Goal: Task Accomplishment & Management: Manage account settings

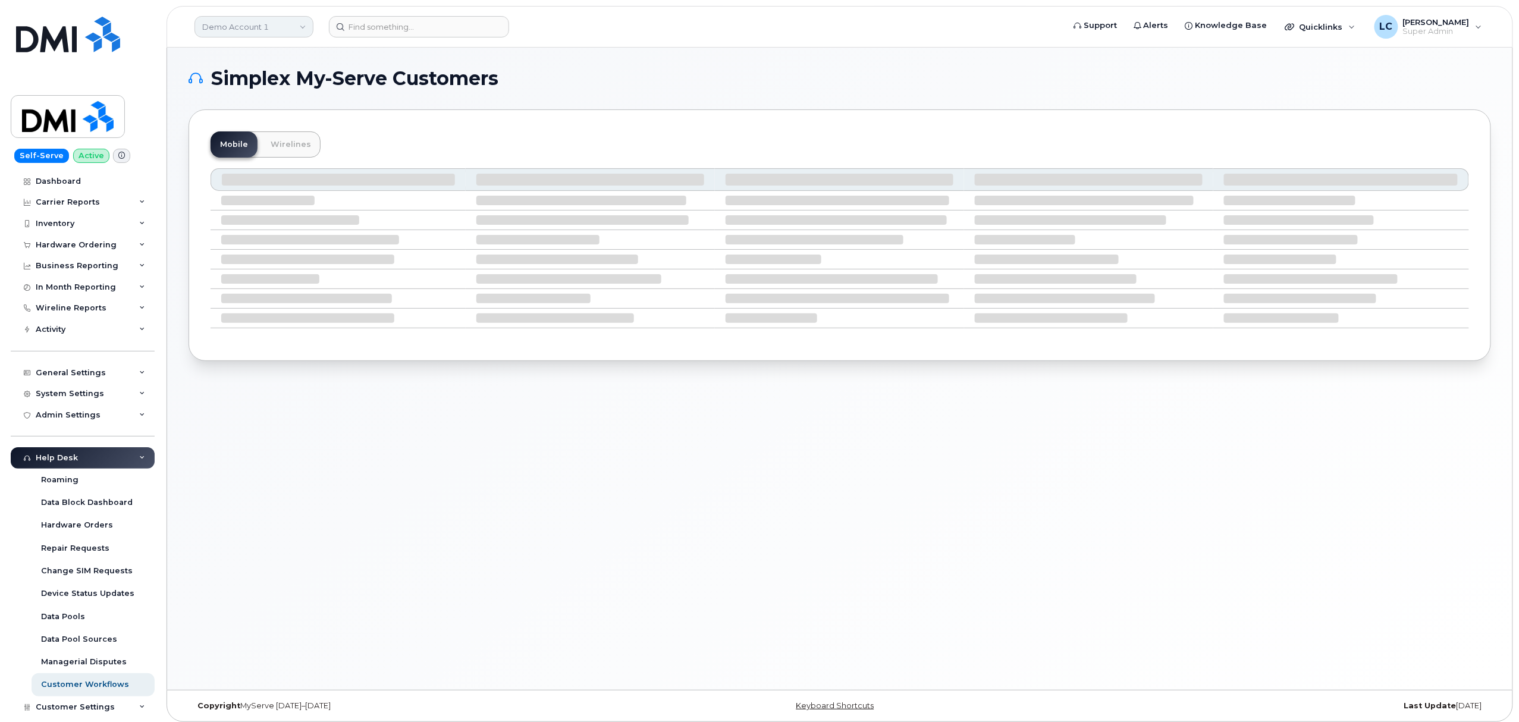
click at [286, 22] on link "Demo Account 1" at bounding box center [253, 26] width 119 height 21
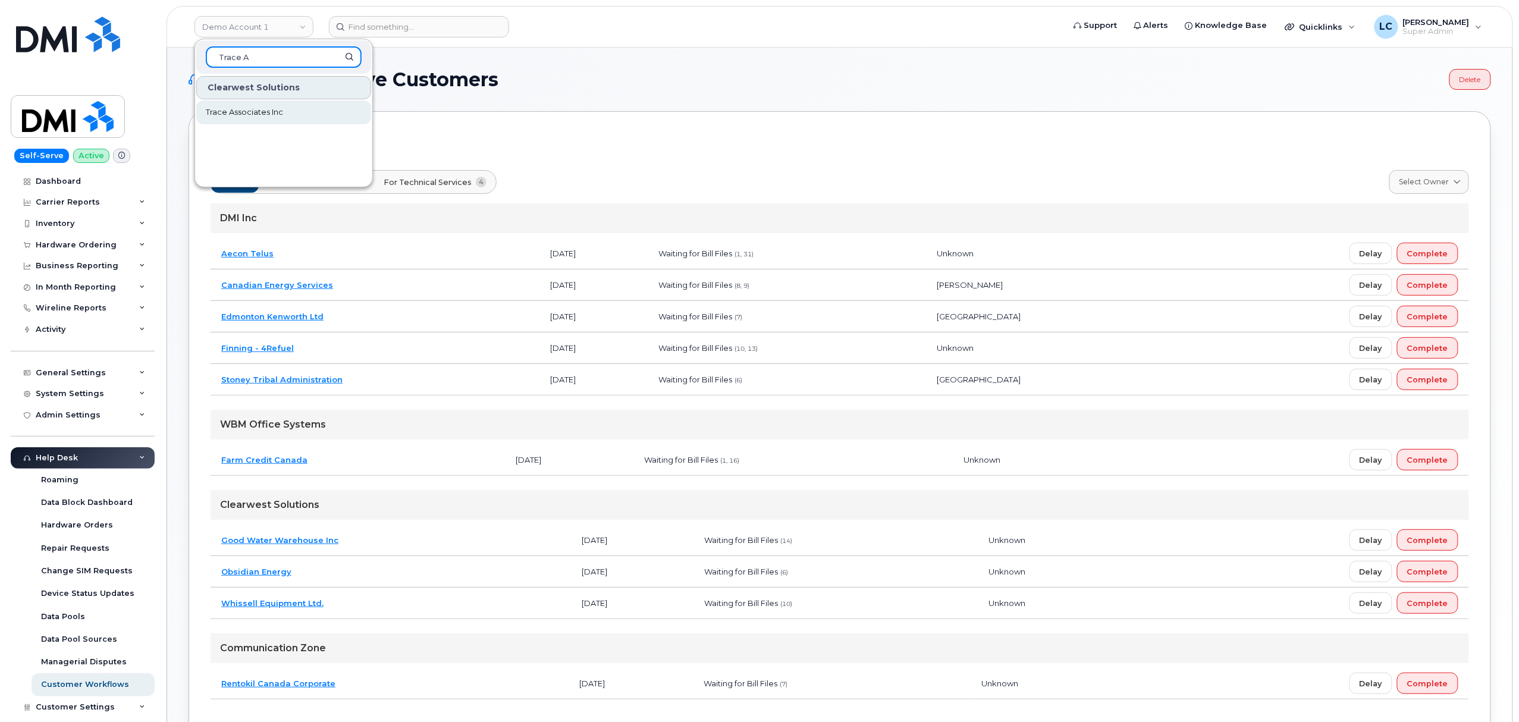
type input "Trace A"
click at [293, 106] on link "Trace Associates Inc" at bounding box center [283, 113] width 175 height 24
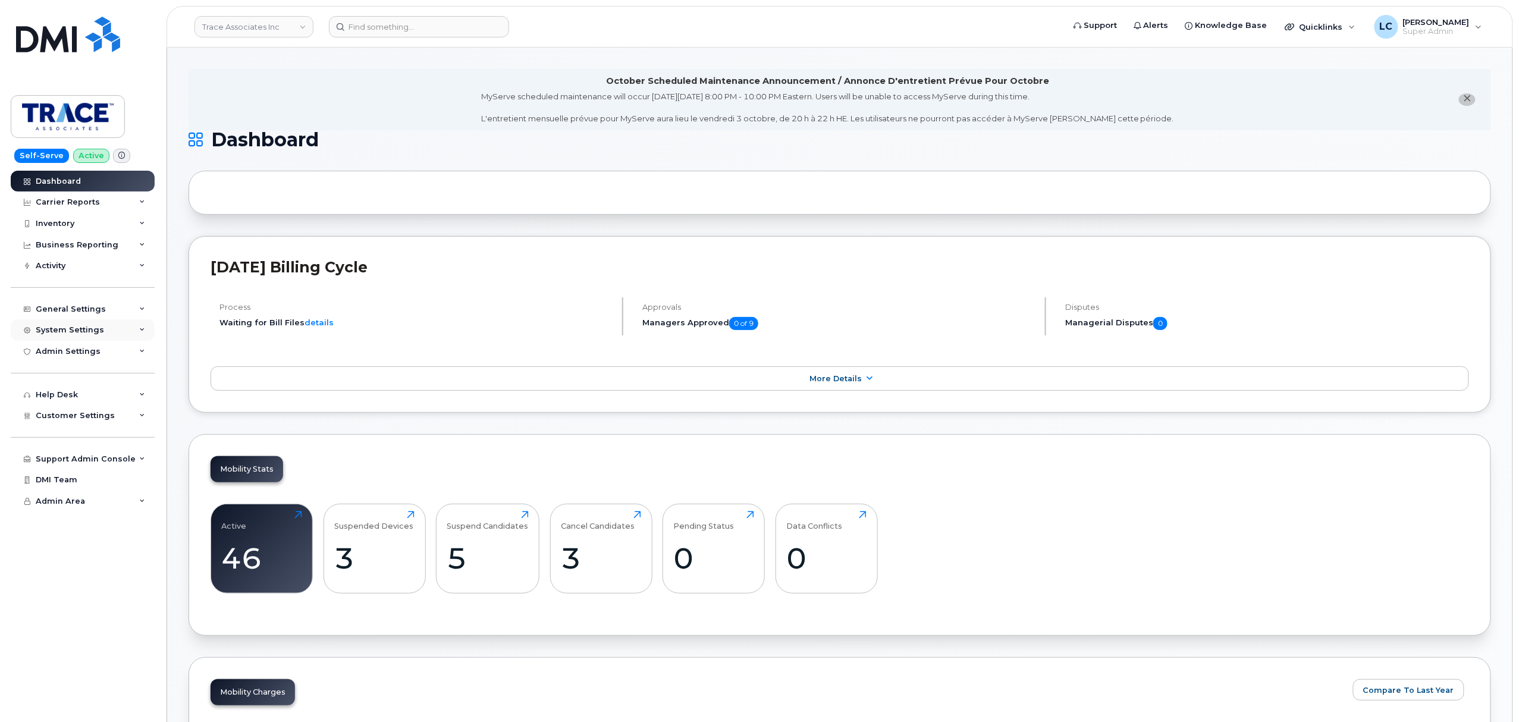
click at [117, 333] on div "System Settings" at bounding box center [83, 329] width 144 height 21
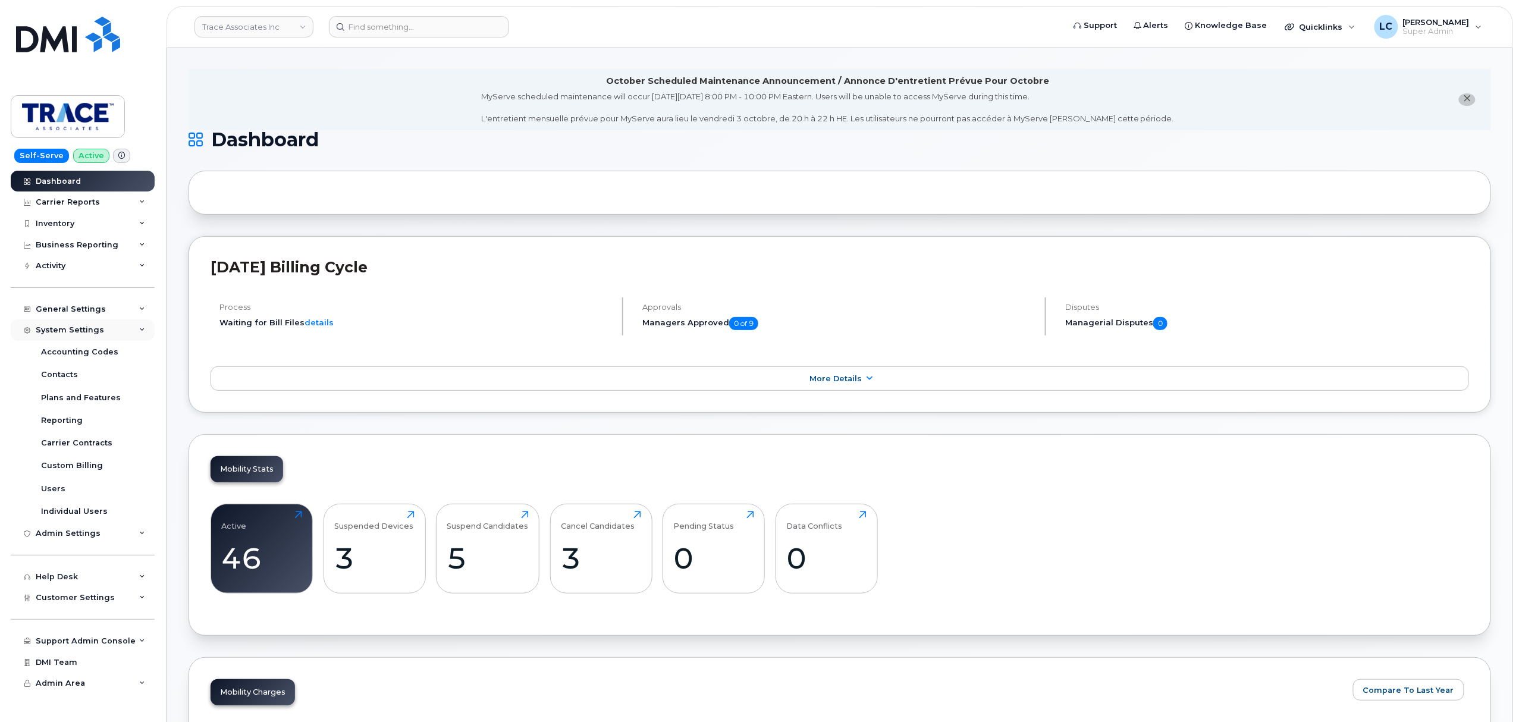
click at [117, 333] on div "System Settings" at bounding box center [83, 329] width 144 height 21
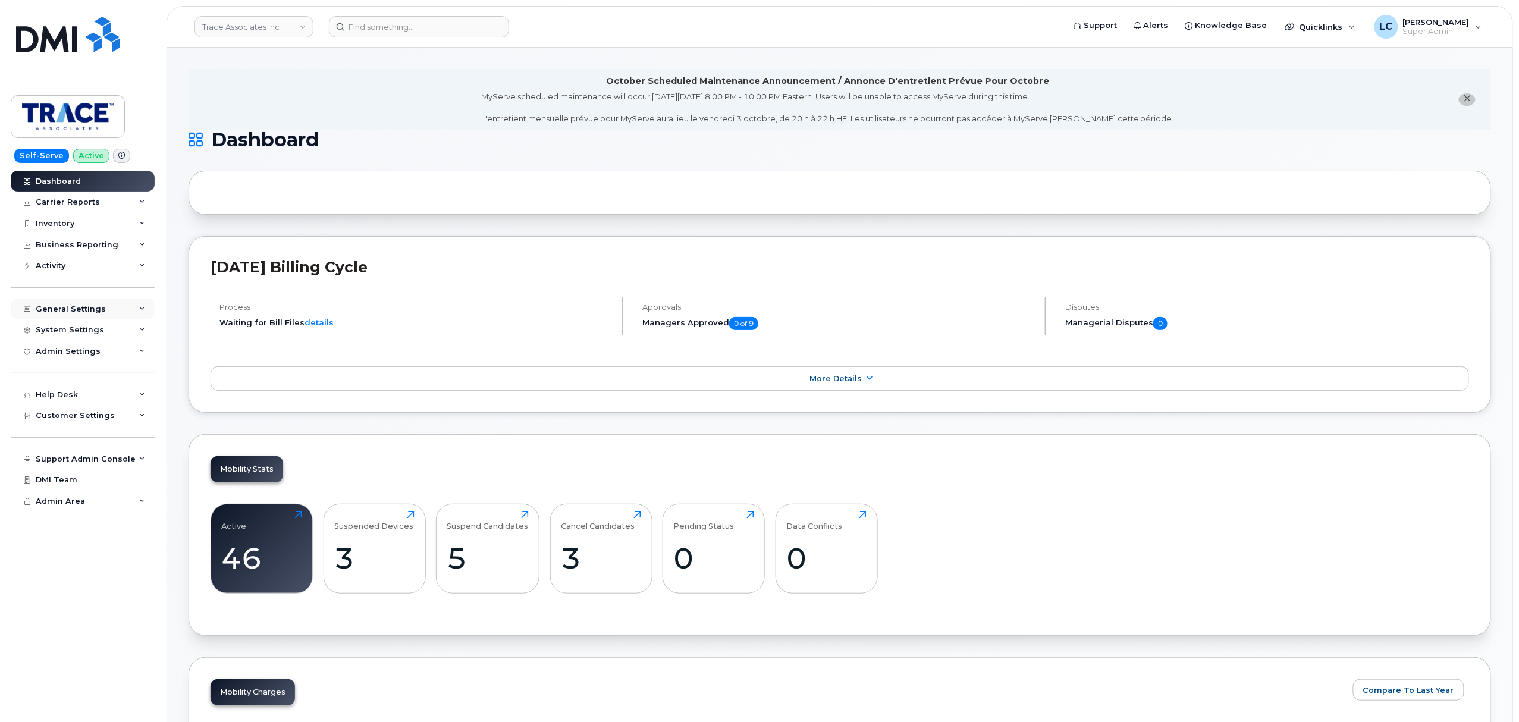
click at [120, 299] on div "General Settings" at bounding box center [83, 309] width 144 height 21
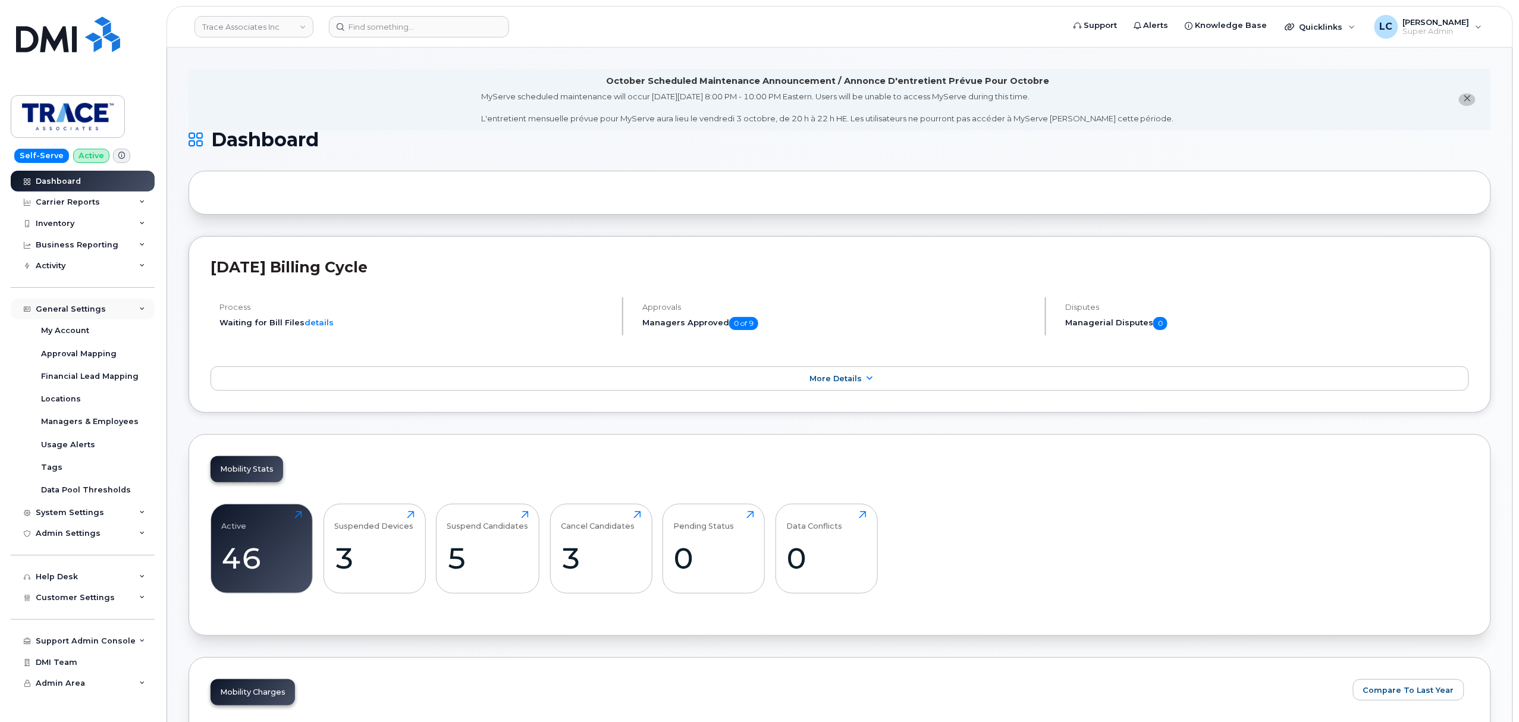
click at [121, 300] on div "General Settings" at bounding box center [83, 309] width 144 height 21
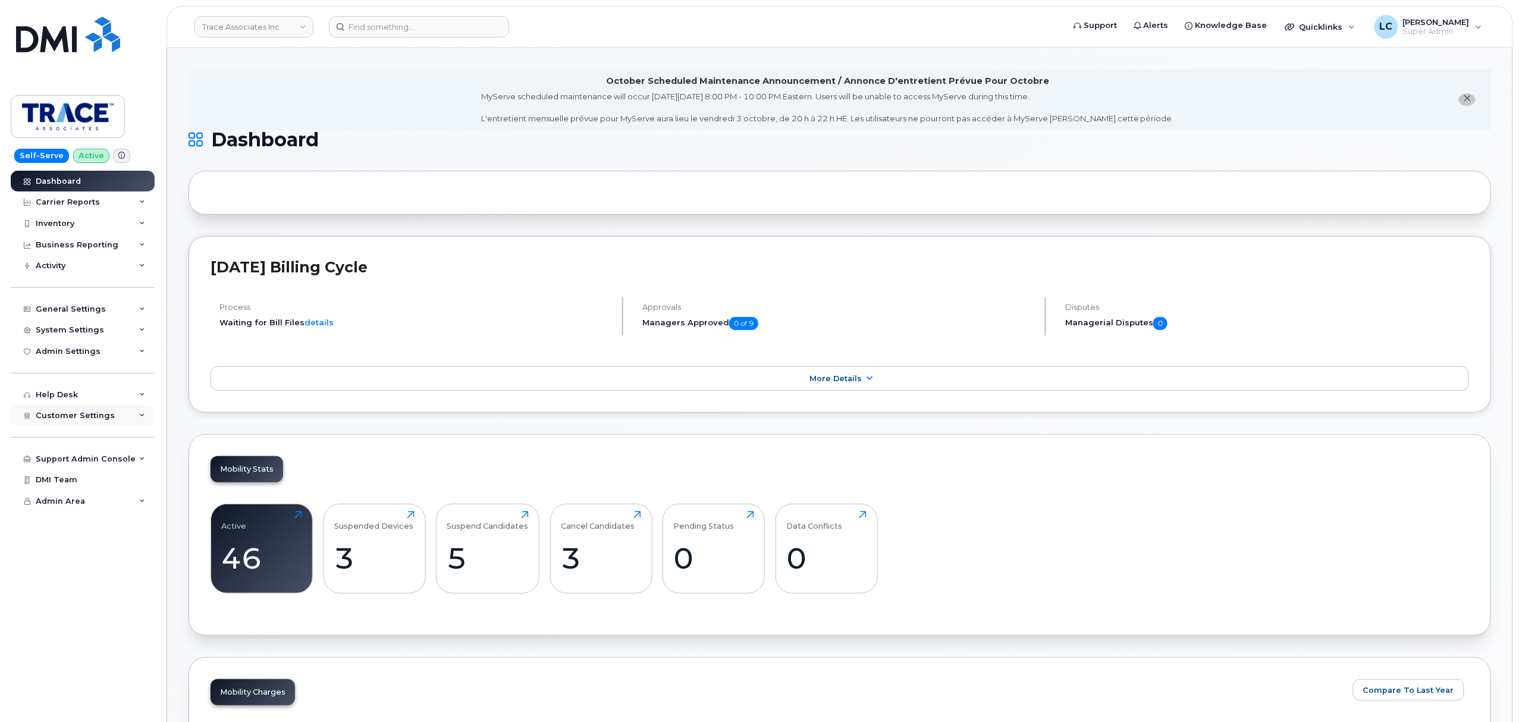
click at [112, 415] on div "Customer Settings" at bounding box center [83, 415] width 144 height 21
click at [103, 329] on div "System Settings" at bounding box center [83, 329] width 144 height 21
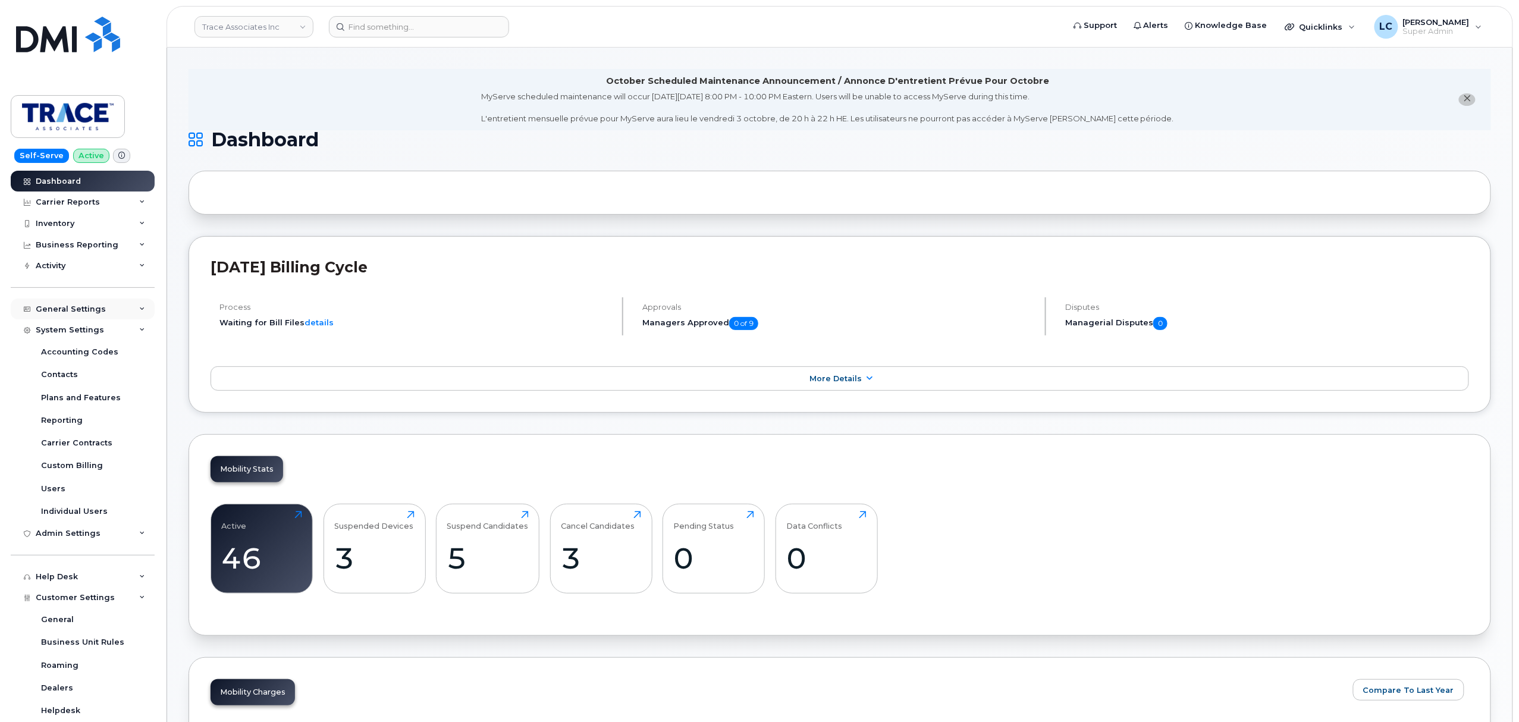
click at [105, 312] on div "General Settings" at bounding box center [83, 309] width 144 height 21
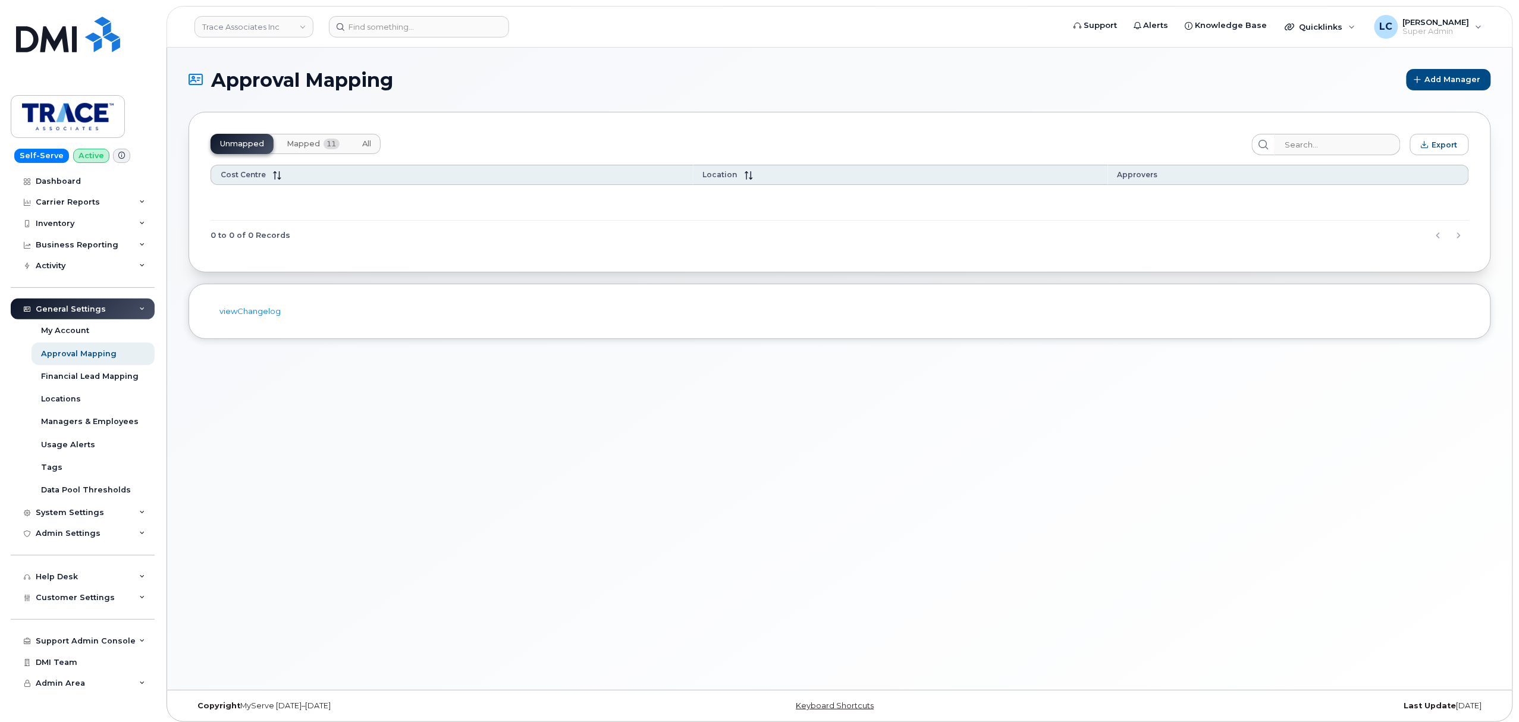
click at [312, 134] on button "Mapped 11" at bounding box center [313, 144] width 72 height 20
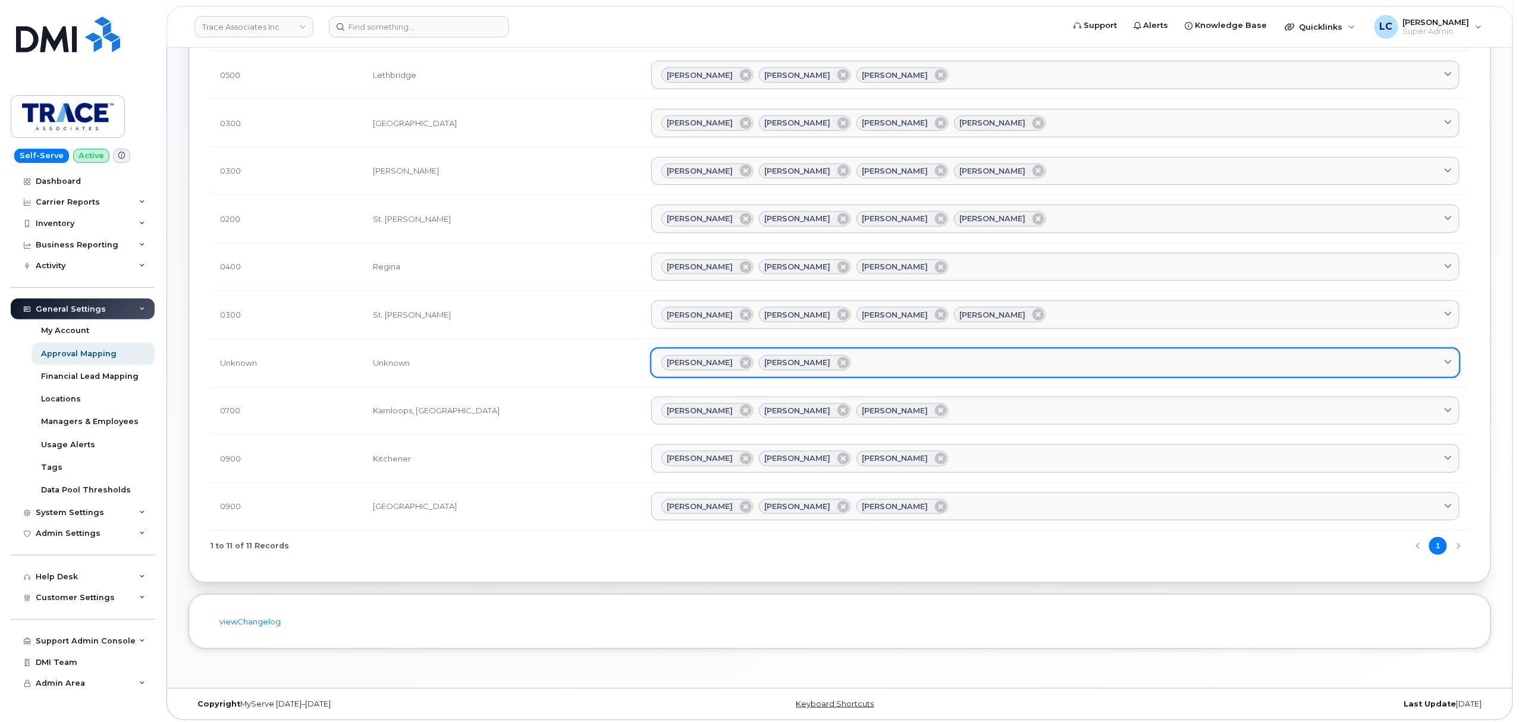
scroll to position [193, 0]
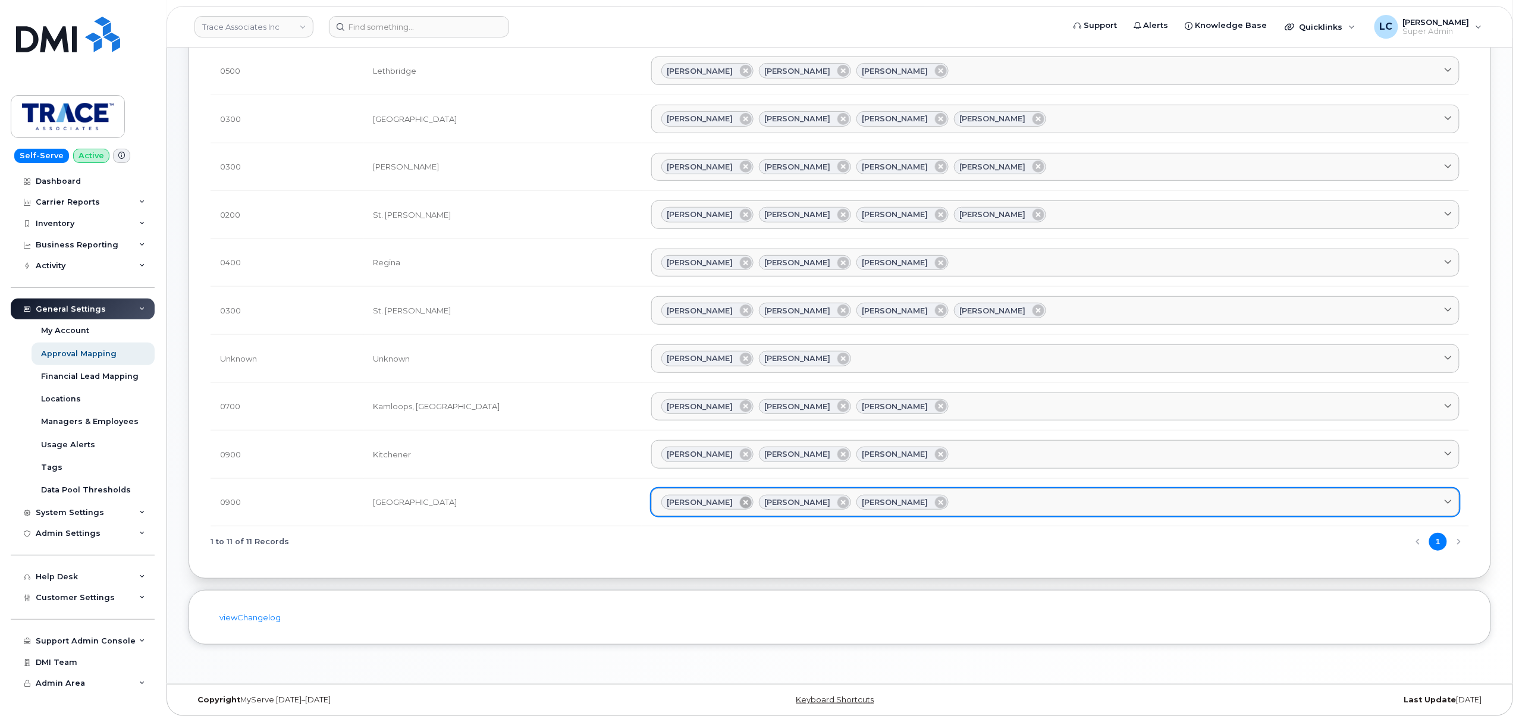
click at [740, 500] on icon at bounding box center [746, 503] width 12 height 12
click at [642, 553] on div "1 to 11 of 11 Records 1" at bounding box center [840, 541] width 1259 height 30
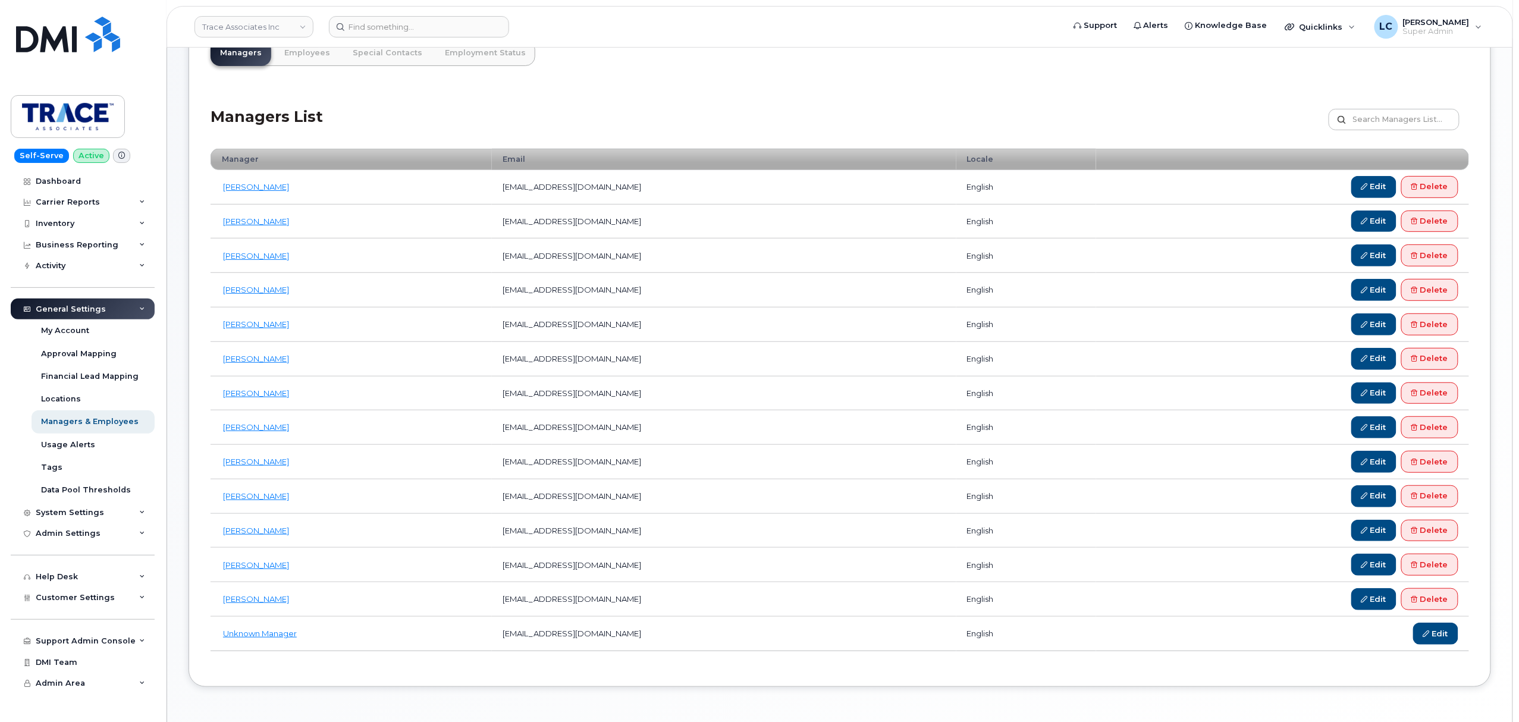
scroll to position [158, 0]
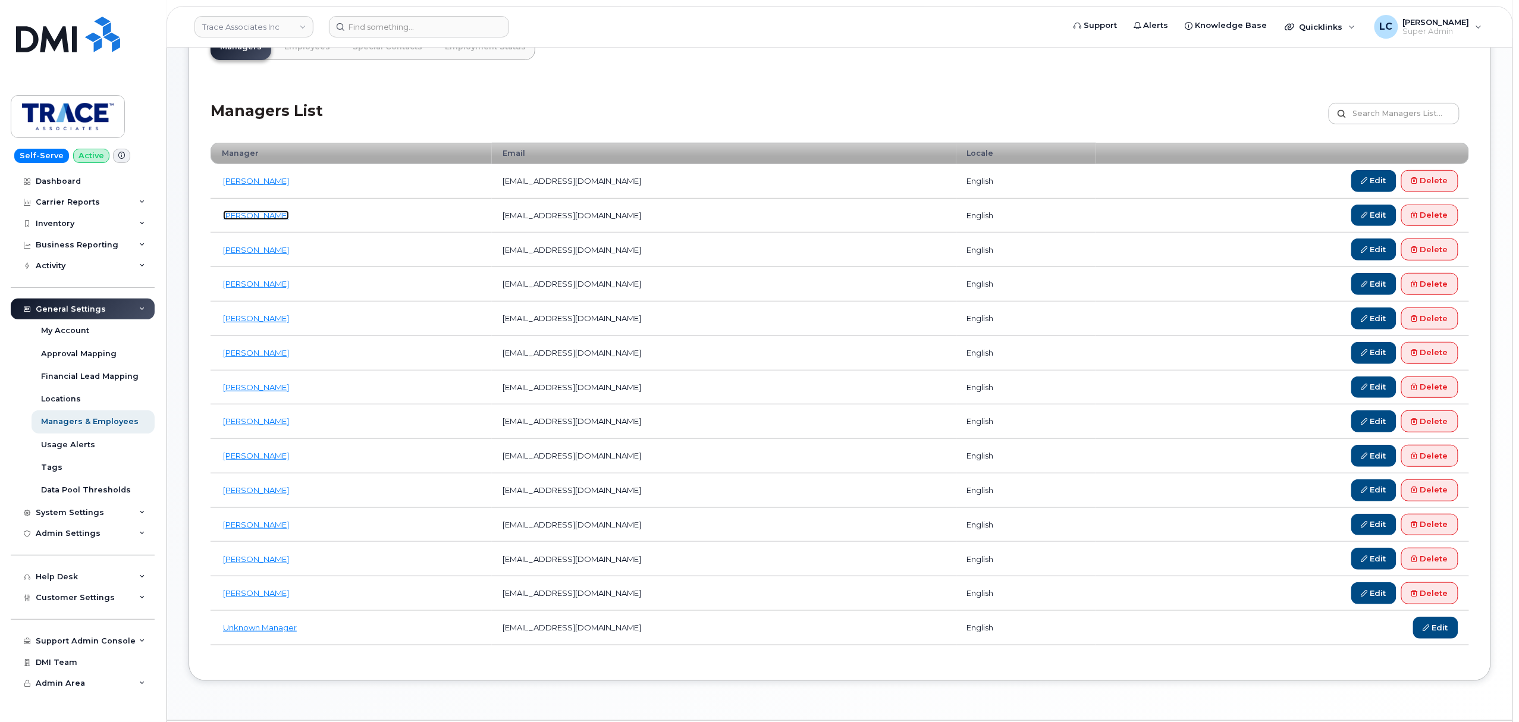
click at [266, 217] on link "Brendan Skoreyko" at bounding box center [256, 216] width 66 height 10
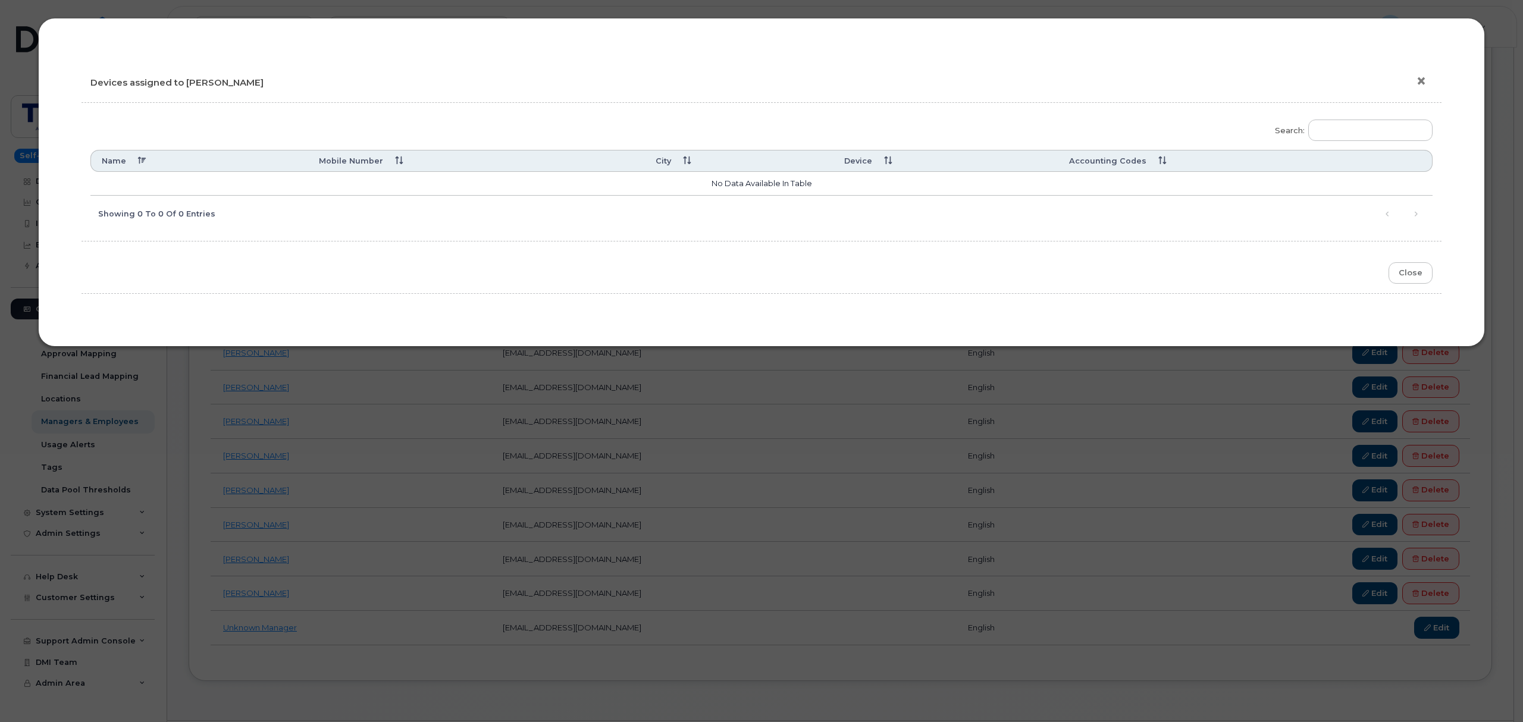
click at [1418, 79] on button "×" at bounding box center [1424, 82] width 17 height 18
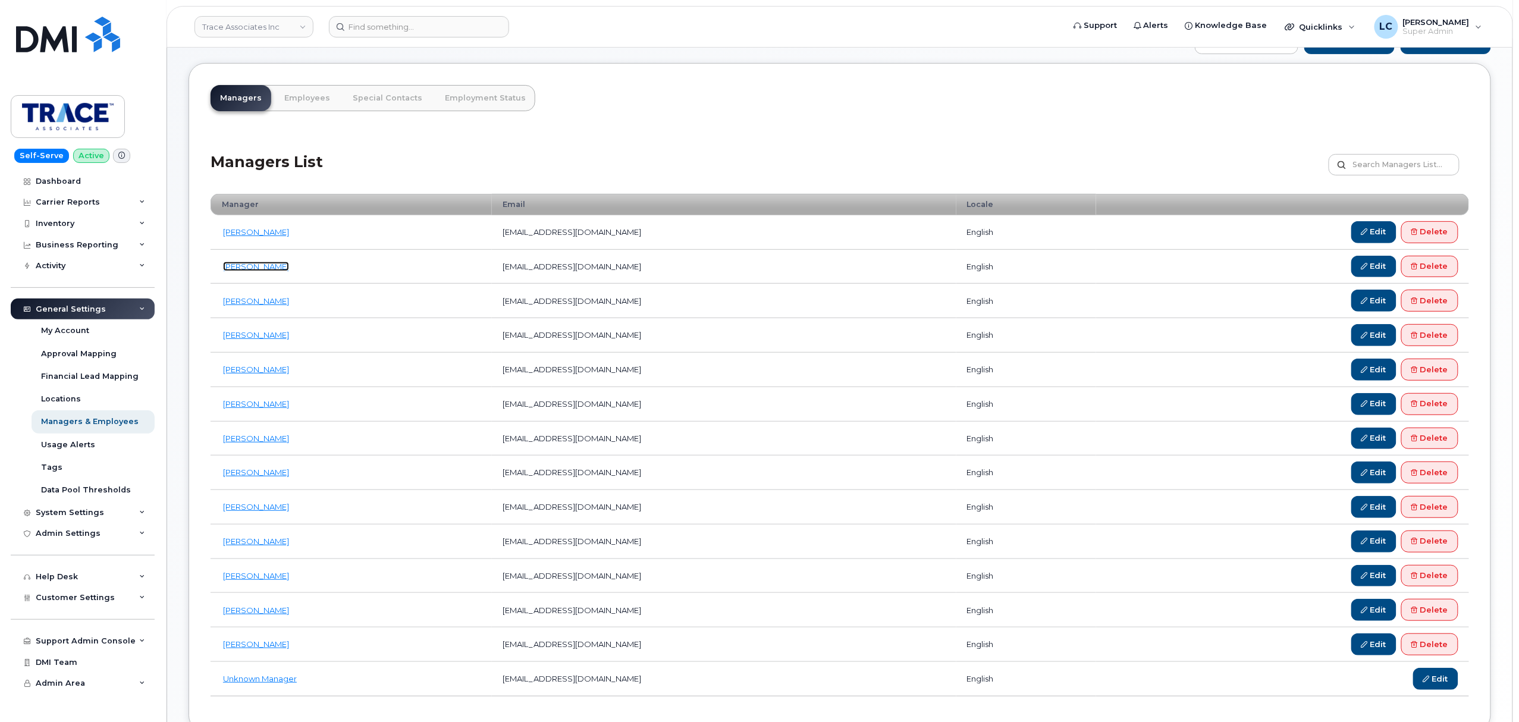
scroll to position [79, 0]
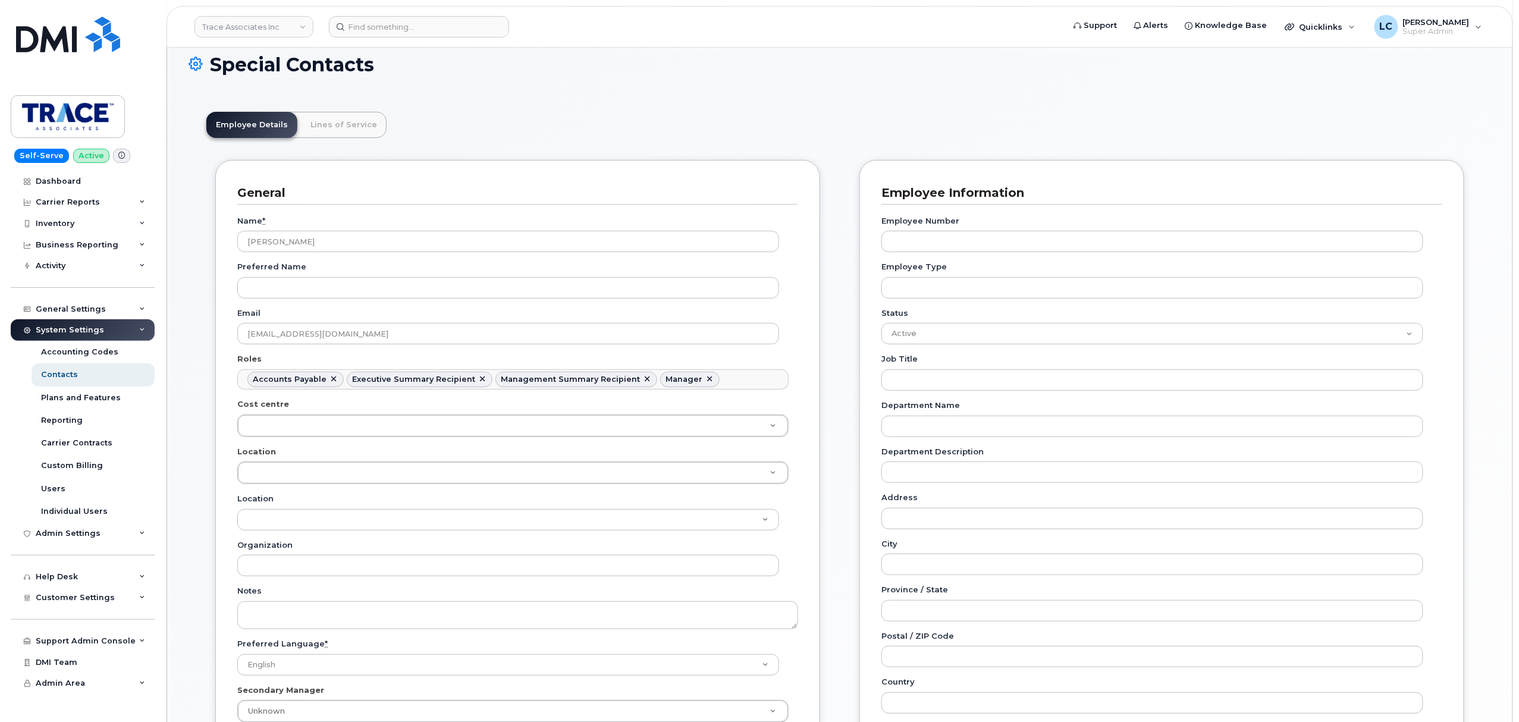
scroll to position [39, 0]
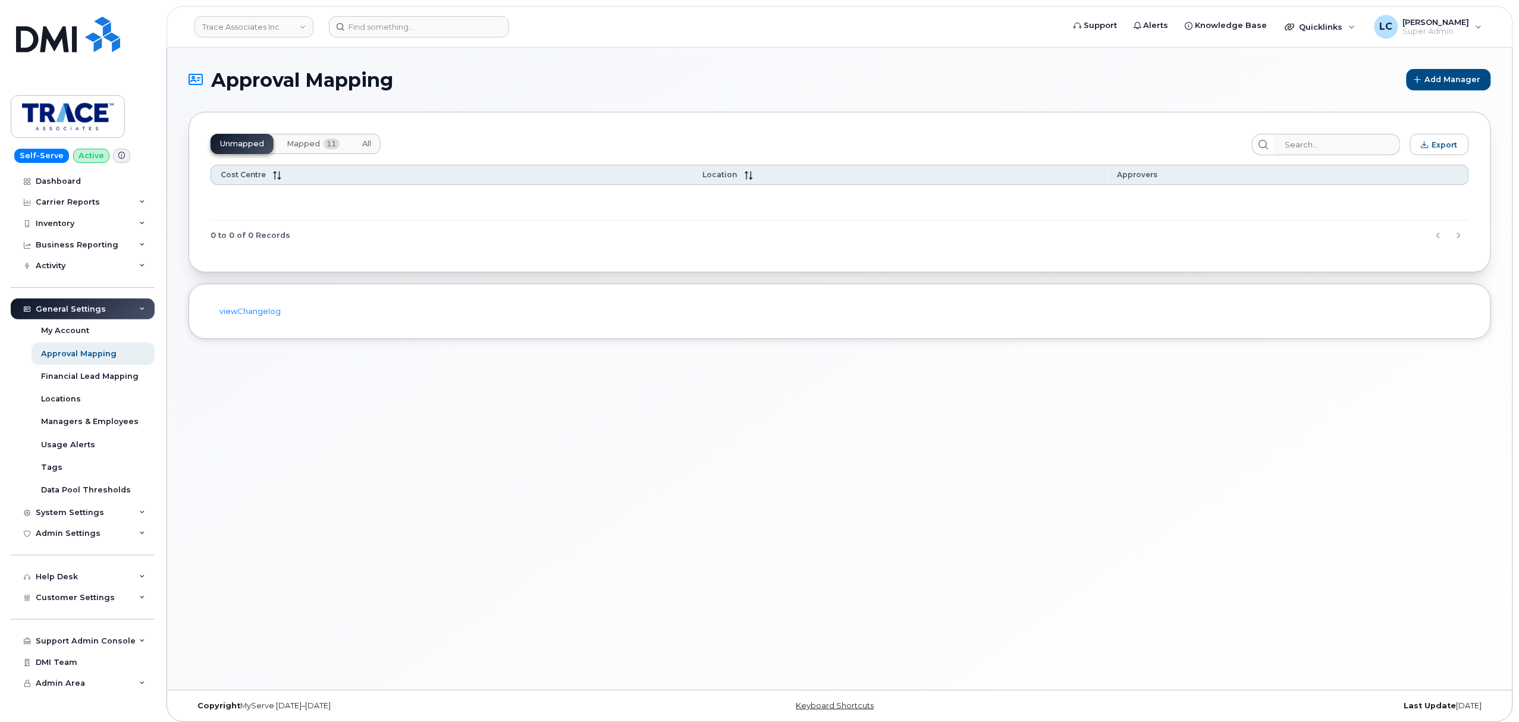
click at [291, 140] on span "Mapped" at bounding box center [303, 144] width 33 height 10
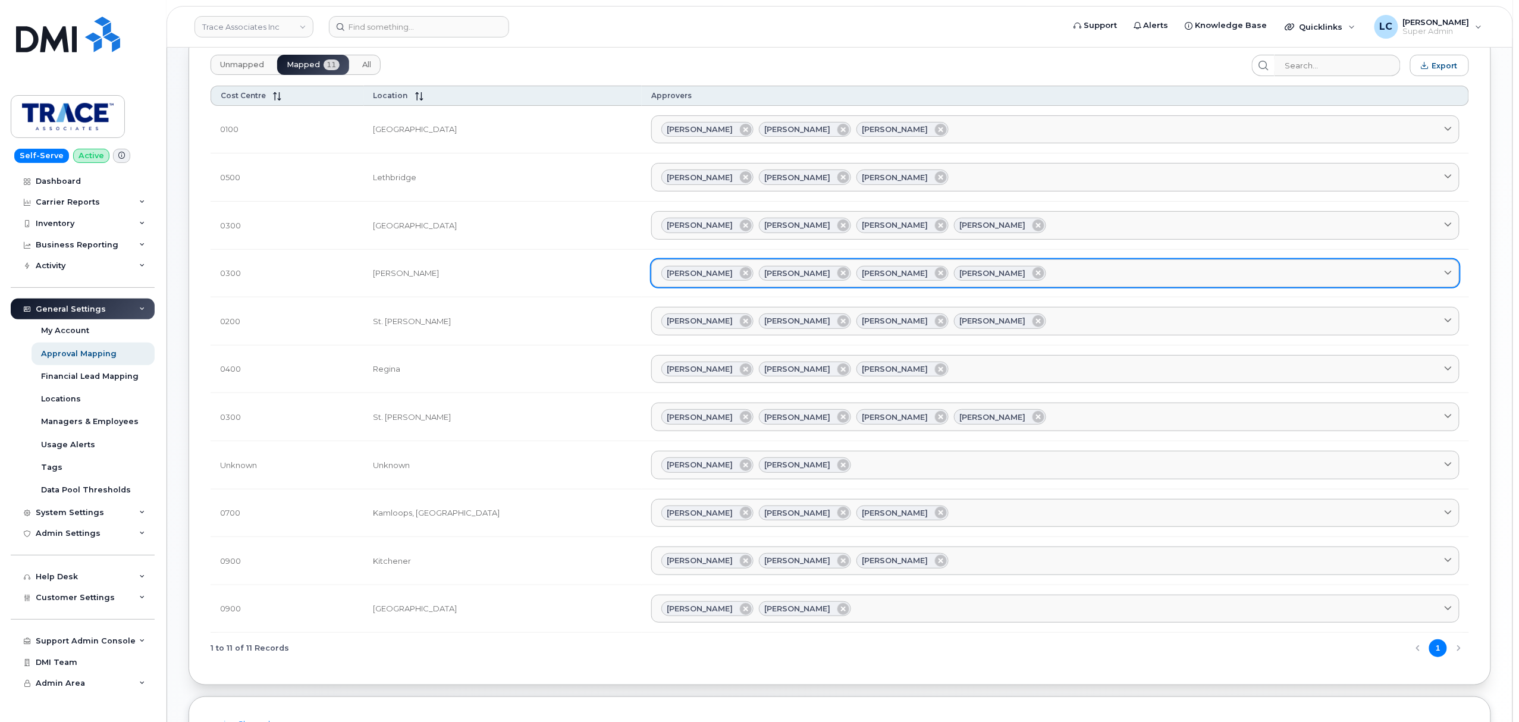
scroll to position [193, 0]
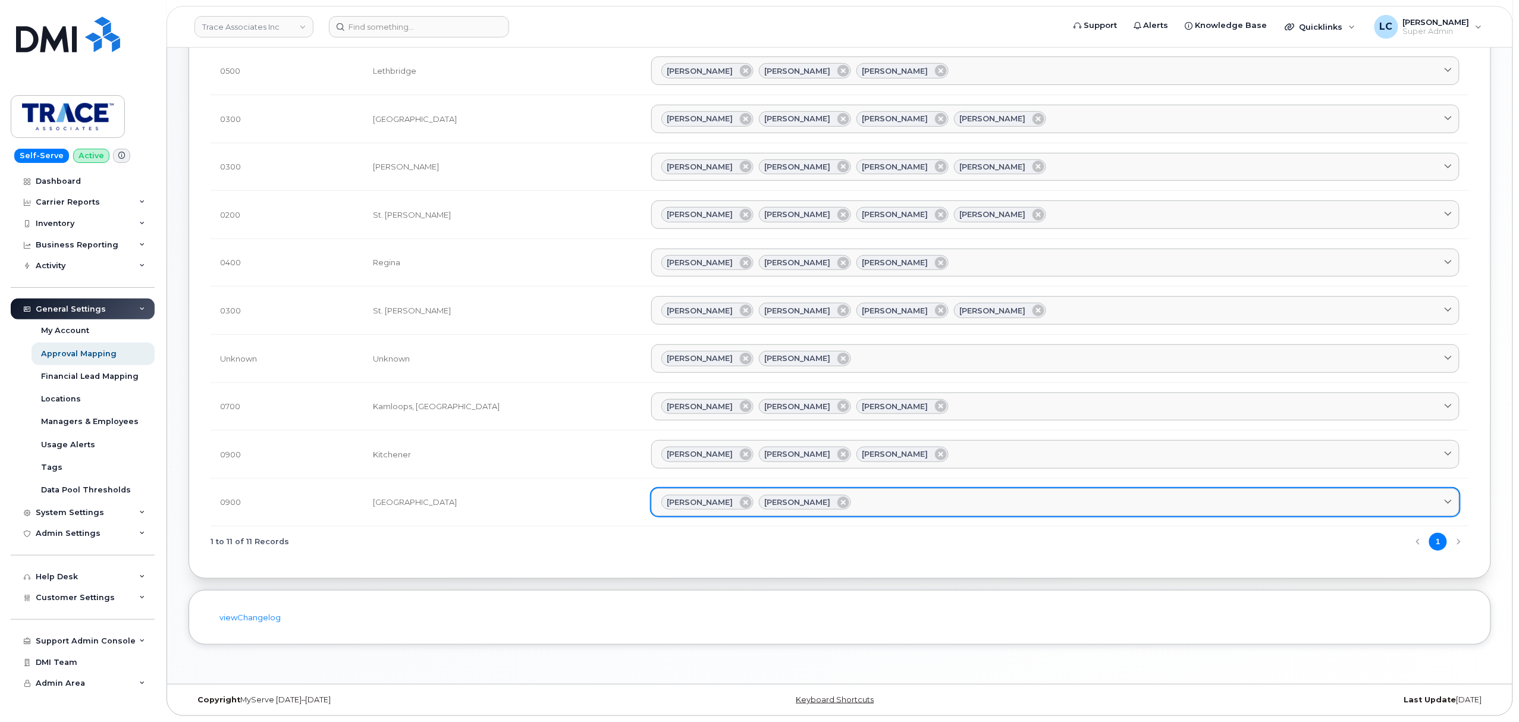
click at [776, 493] on link "Pamela Cameron Preston Rudd" at bounding box center [1055, 502] width 808 height 29
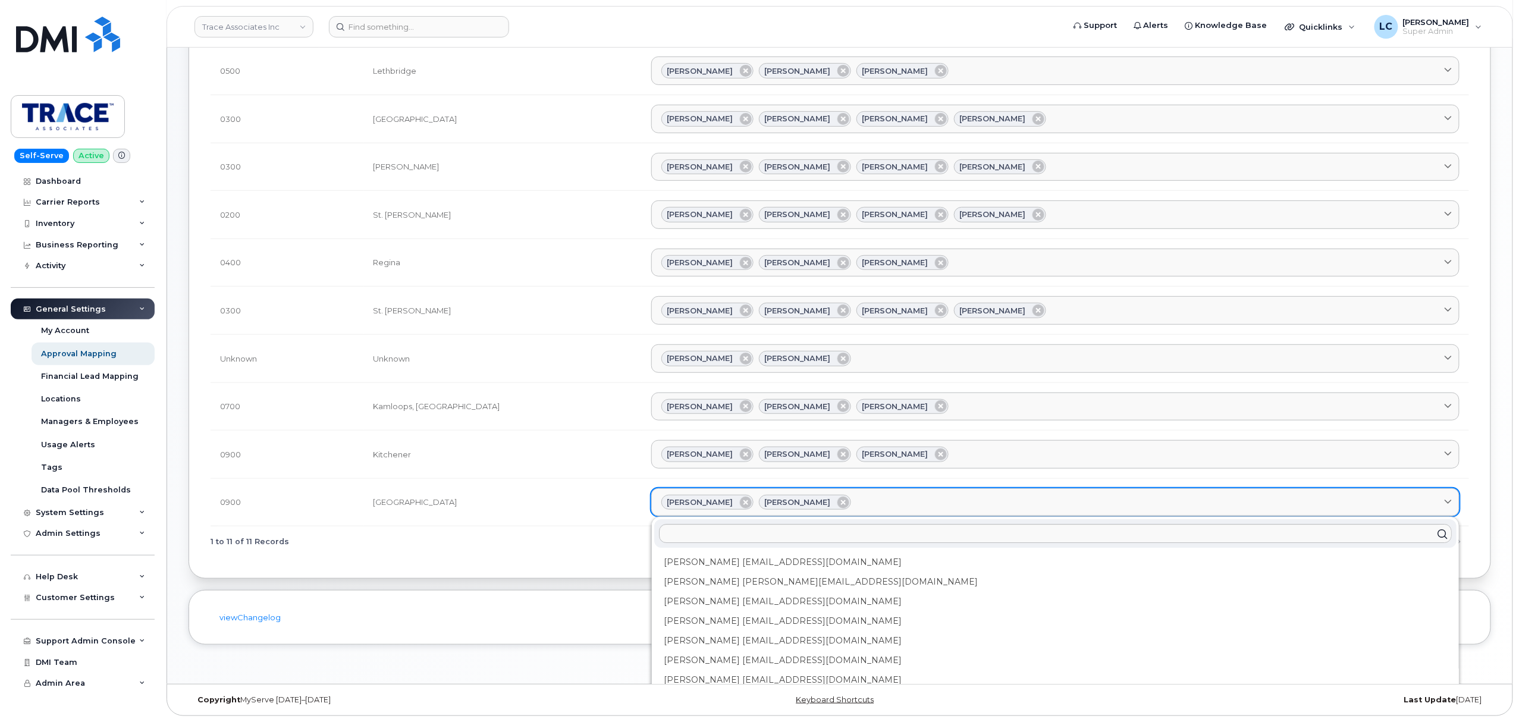
click at [781, 495] on div "Pamela Cameron Preston Rudd" at bounding box center [1055, 502] width 788 height 15
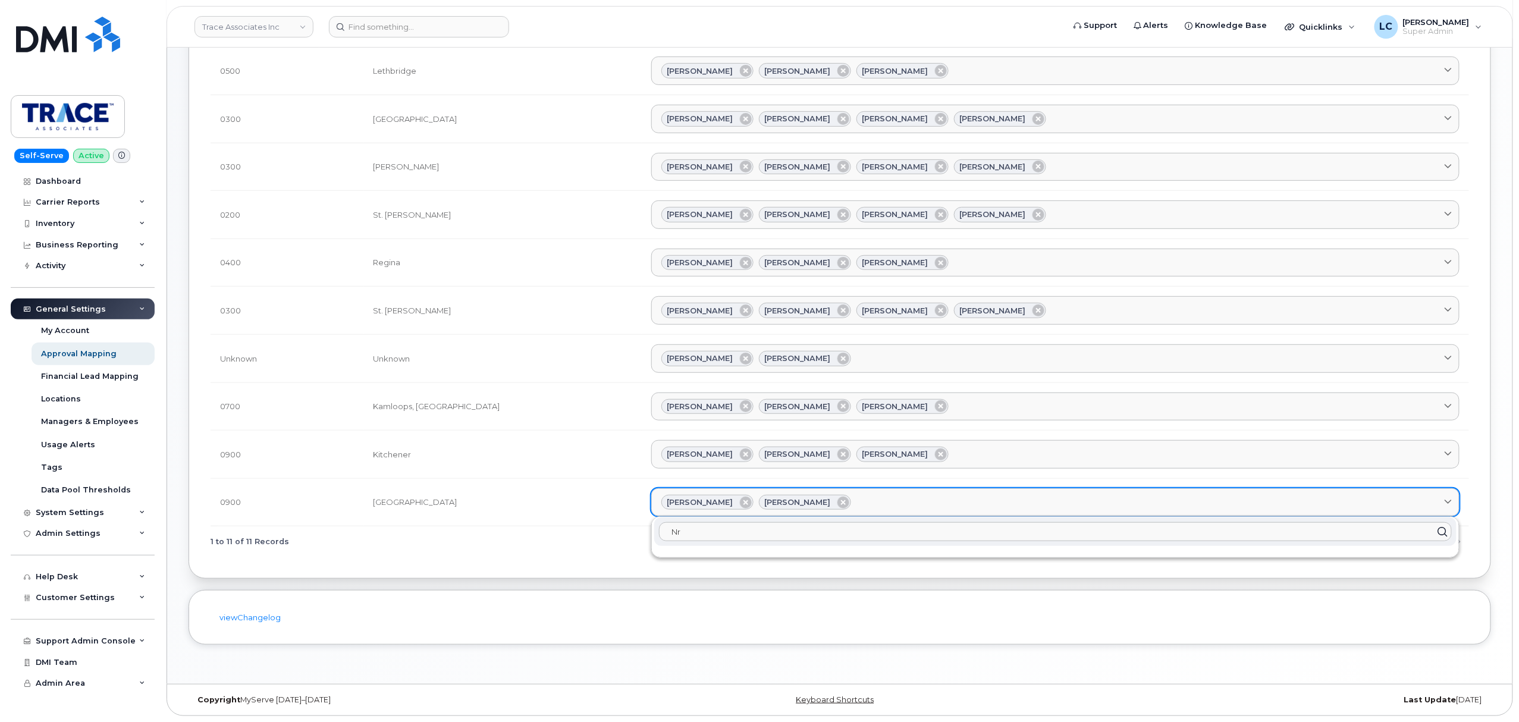
type input "N"
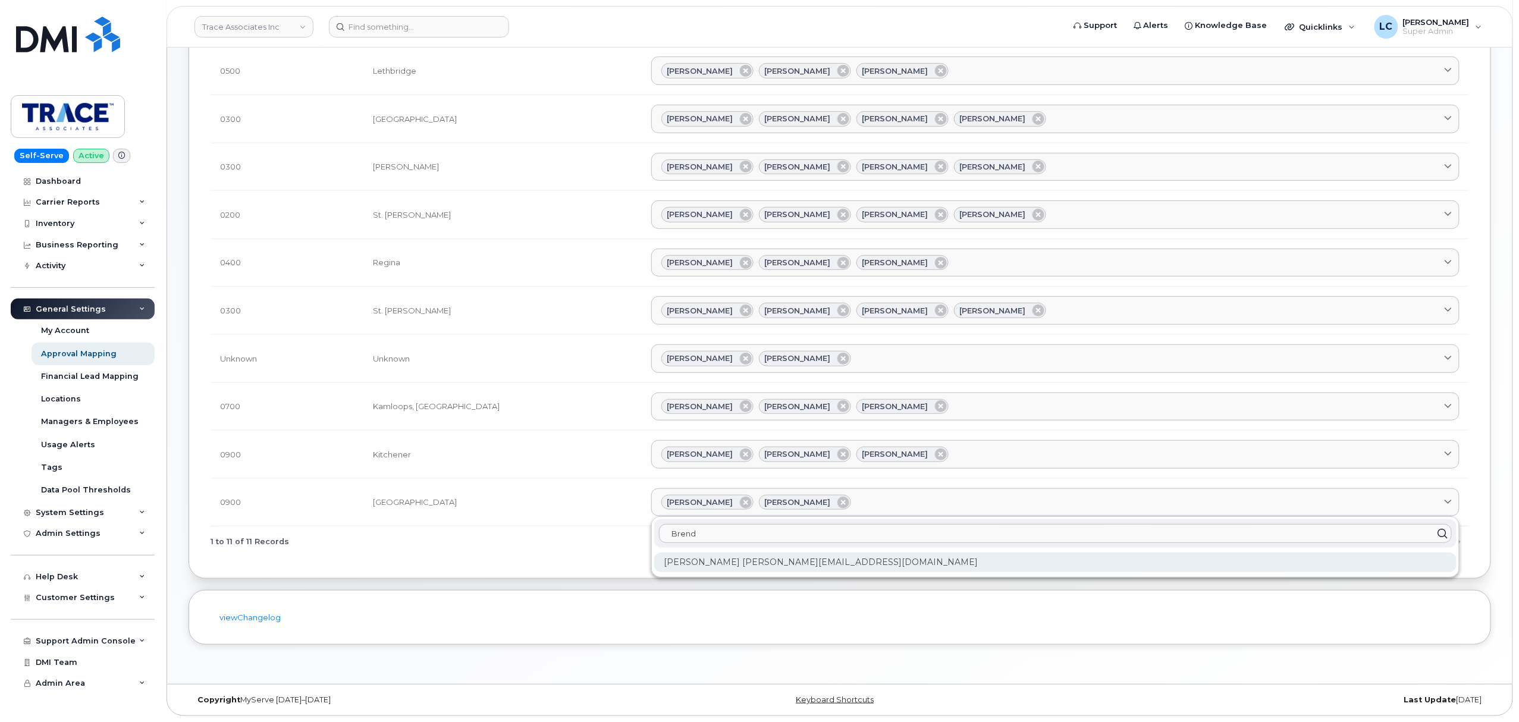
type input "Brend"
click at [733, 571] on div "[PERSON_NAME] [PERSON_NAME][EMAIL_ADDRESS][DOMAIN_NAME]" at bounding box center [1055, 563] width 802 height 20
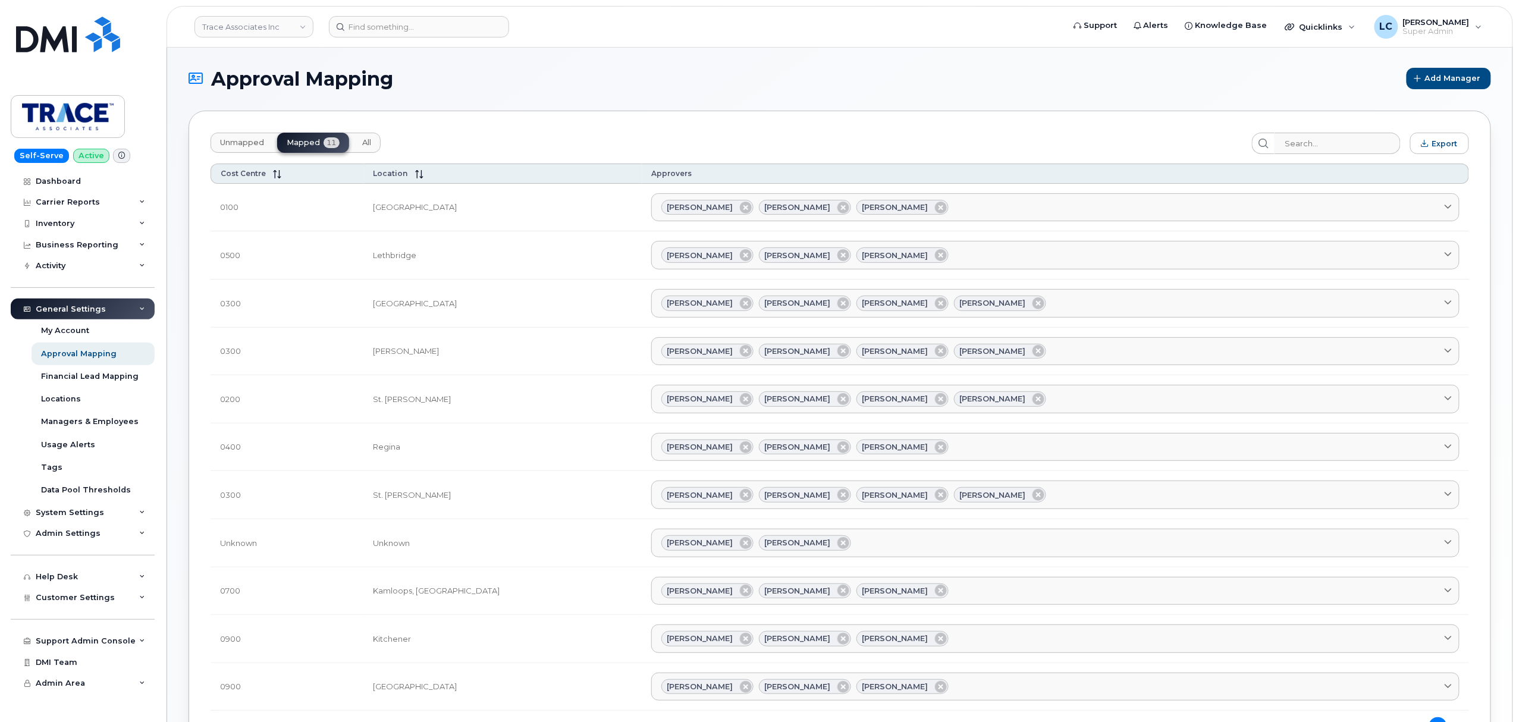
scroll to position [0, 0]
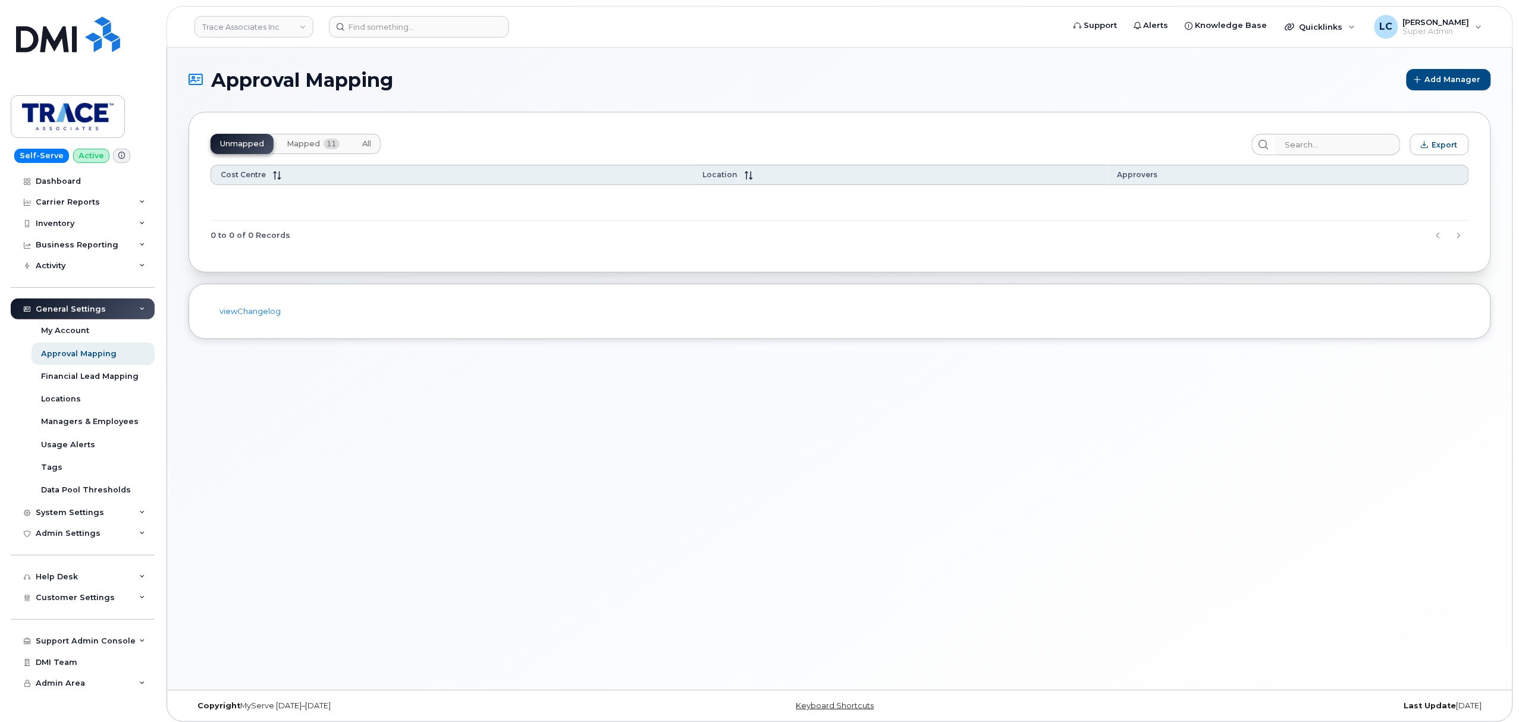
click at [307, 146] on span "Mapped" at bounding box center [303, 144] width 33 height 10
